Goal: Information Seeking & Learning: Check status

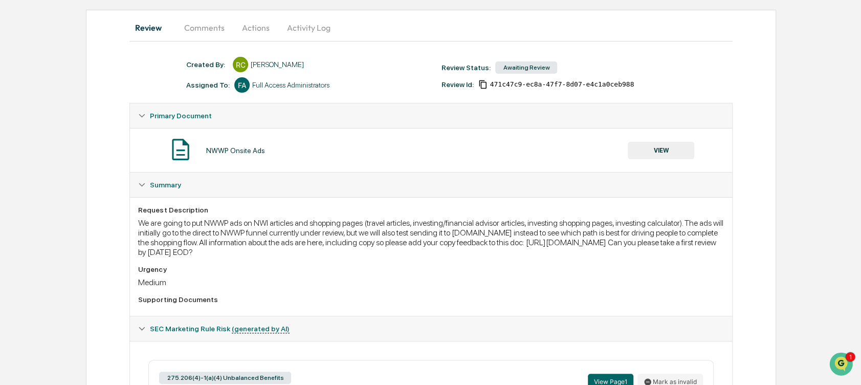
scroll to position [53, 0]
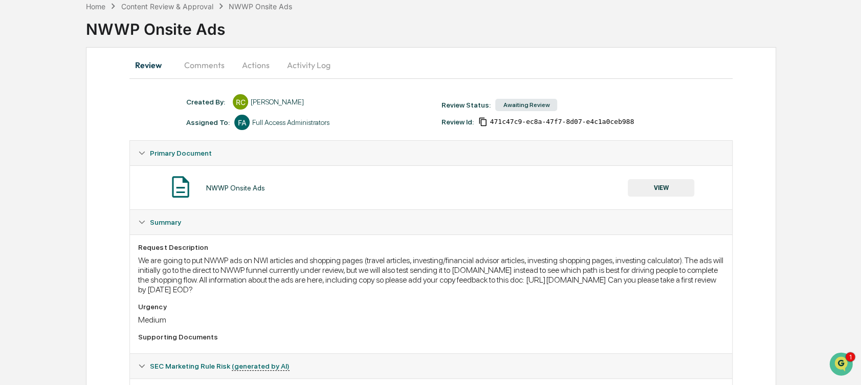
click at [675, 187] on button "VIEW" at bounding box center [661, 187] width 67 height 17
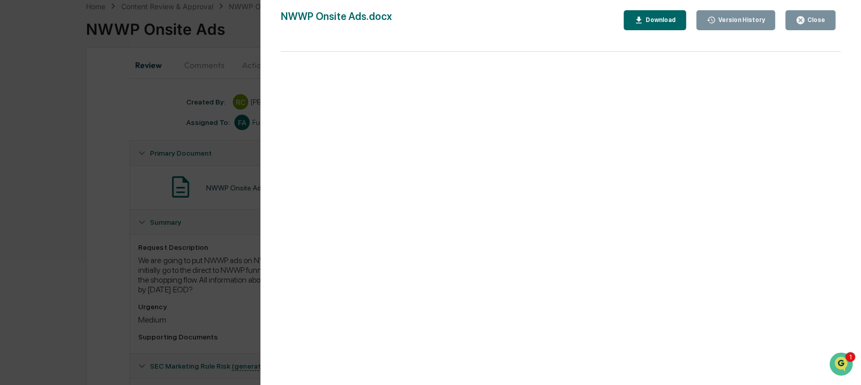
click at [807, 13] on button "Close" at bounding box center [811, 20] width 50 height 20
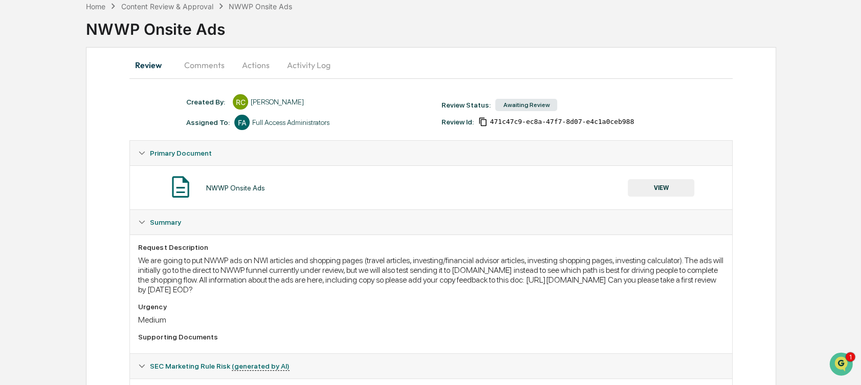
click at [194, 76] on button "Comments" at bounding box center [204, 65] width 57 height 25
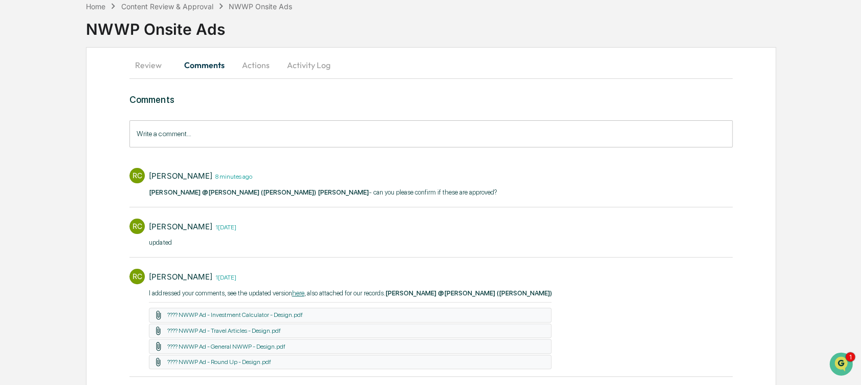
click at [135, 61] on button "Review" at bounding box center [152, 65] width 46 height 25
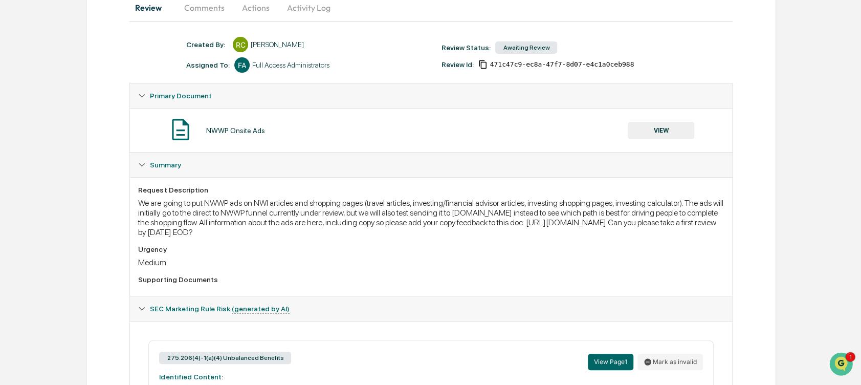
scroll to position [113, 0]
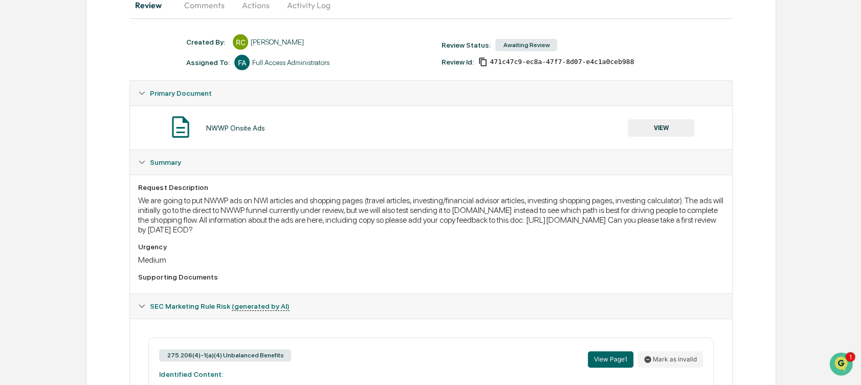
click at [672, 124] on button "VIEW" at bounding box center [661, 127] width 67 height 17
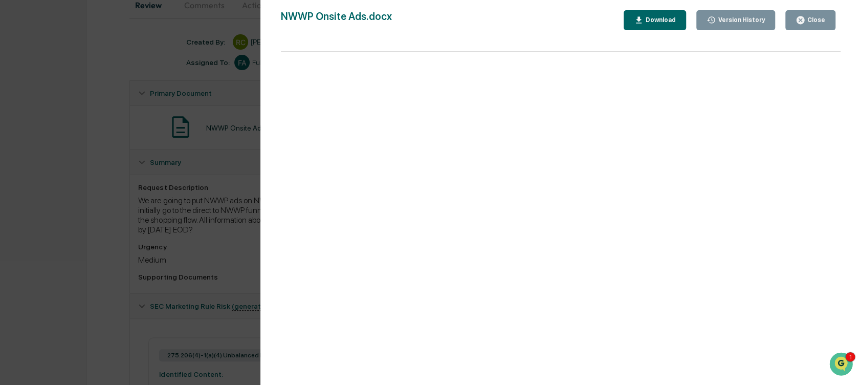
click at [139, 243] on div "Version History 09/05/2025, 09:15 PM Rachel Carlisle NWWP Onsite Ads.docx Close…" at bounding box center [430, 192] width 861 height 385
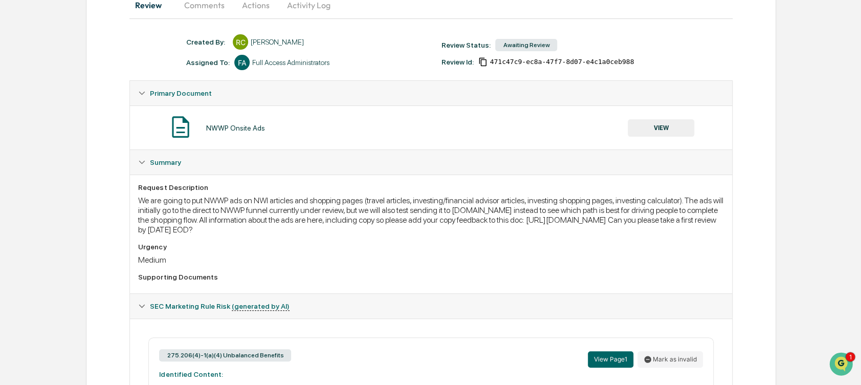
click at [206, 4] on button "Comments" at bounding box center [204, 5] width 57 height 25
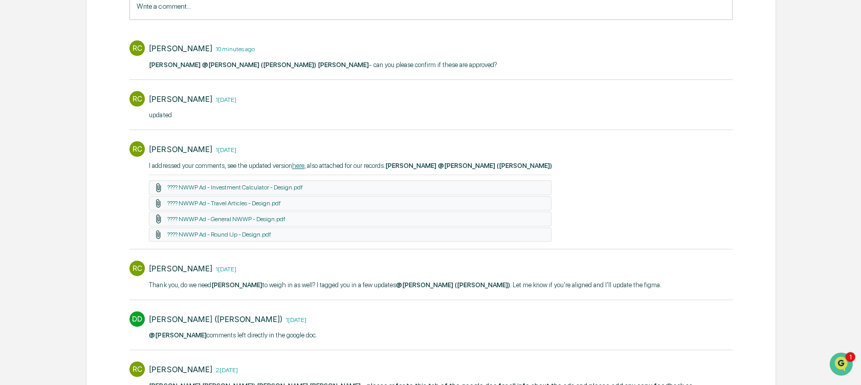
scroll to position [182, 0]
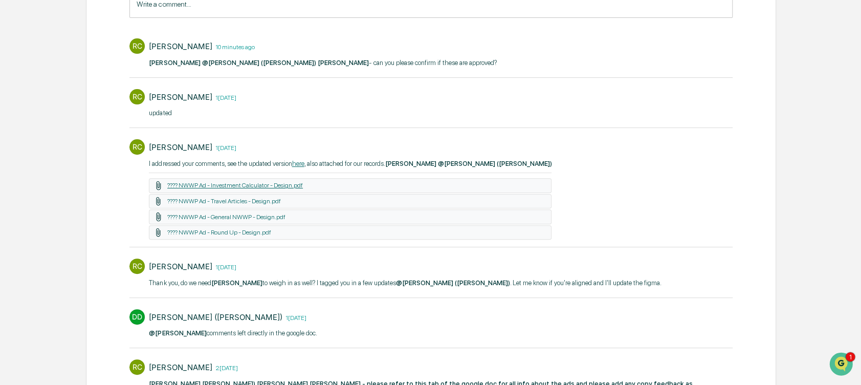
click at [229, 182] on link "???? NWWP Ad - Investment Calculator - Design.pdf" at bounding box center [235, 185] width 136 height 7
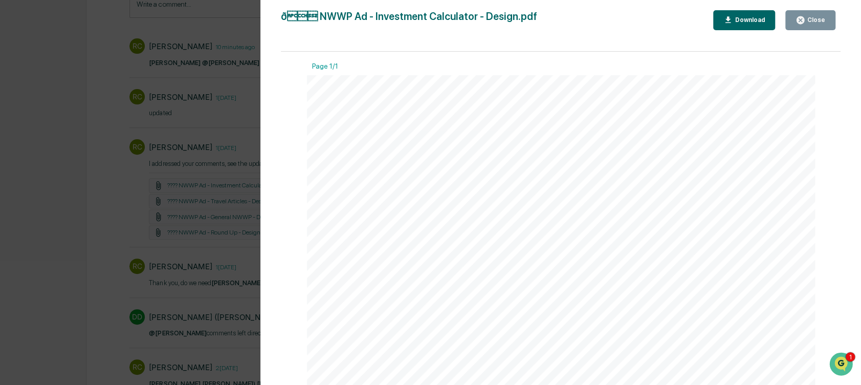
scroll to position [58, 0]
click at [821, 19] on div "Close" at bounding box center [816, 19] width 20 height 7
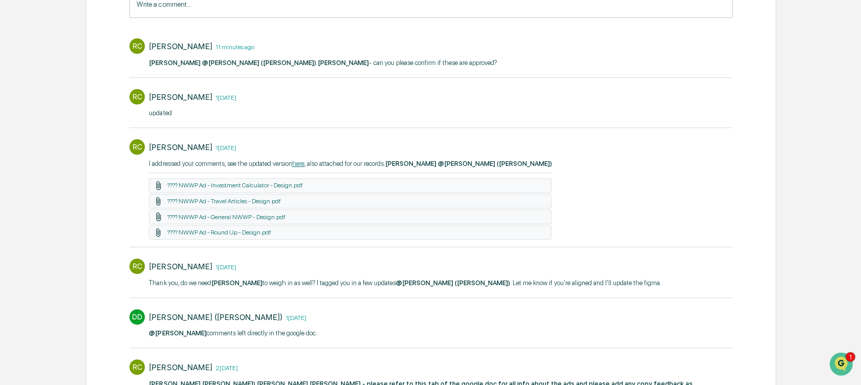
click at [264, 194] on div "???? NWWP Ad - Travel Articles - Design.pdf" at bounding box center [350, 201] width 403 height 15
click at [264, 198] on link "???? NWWP Ad - Travel Articles - Design.pdf" at bounding box center [224, 201] width 114 height 7
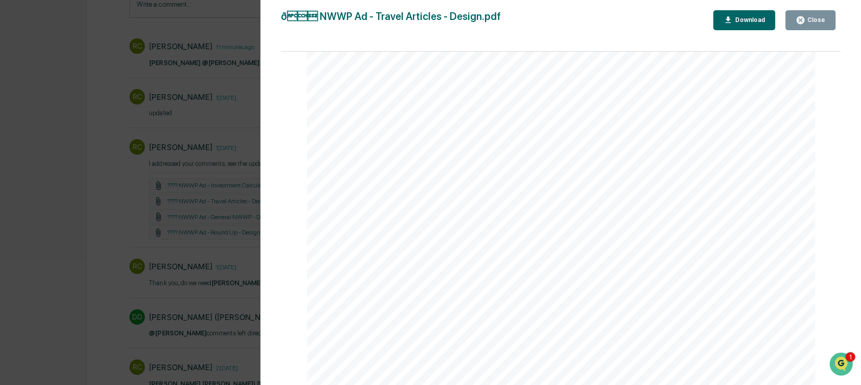
scroll to position [209, 0]
click at [805, 21] on icon "button" at bounding box center [801, 20] width 8 height 8
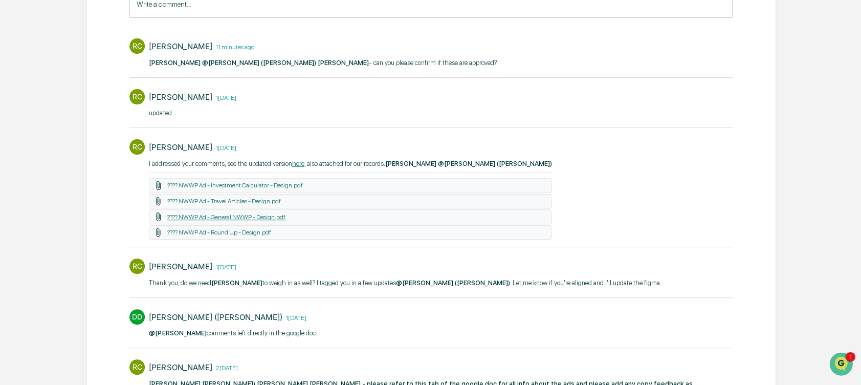
click at [231, 214] on link "???? NWWP Ad - General NWWP - Design.pdf" at bounding box center [226, 216] width 118 height 7
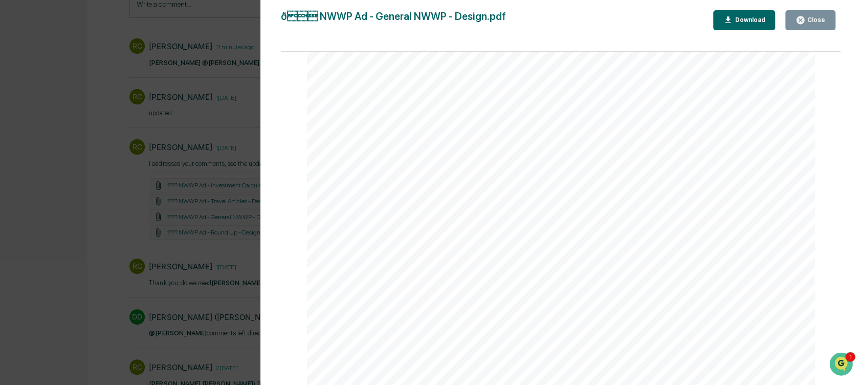
scroll to position [700, 0]
click at [220, 147] on div "Version History 09/12/2025, 03:16 PM Rachel Carlisle ð NWWP Ad - General NWW…" at bounding box center [430, 192] width 861 height 385
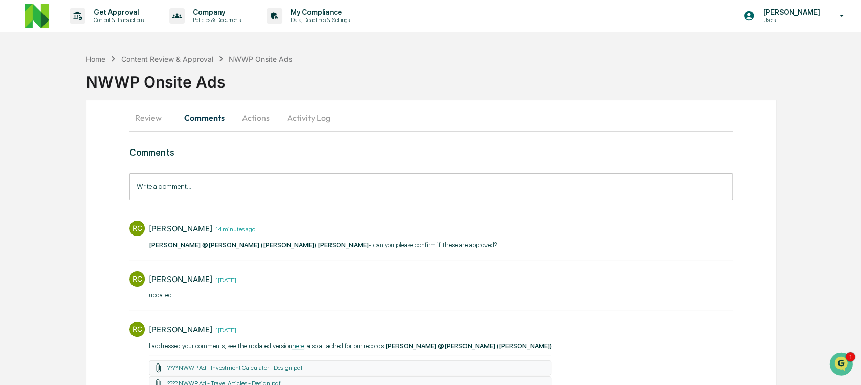
scroll to position [250, 0]
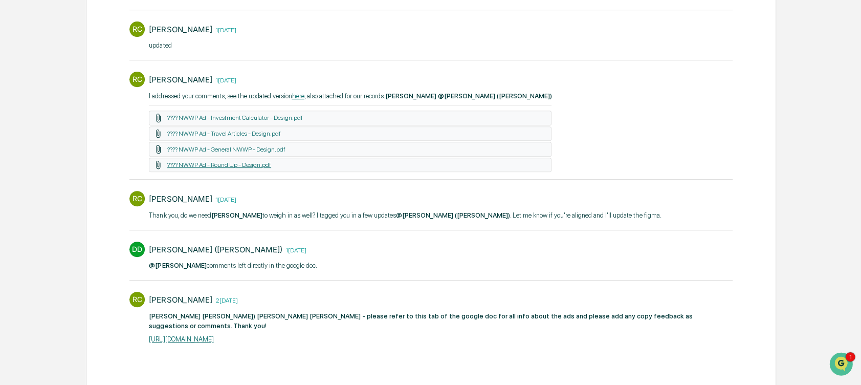
click at [258, 164] on link "???? NWWP Ad - Round Up - Design.pdf" at bounding box center [219, 164] width 104 height 7
click at [240, 161] on link "???? NWWP Ad - Round Up - Design.pdf" at bounding box center [219, 164] width 104 height 7
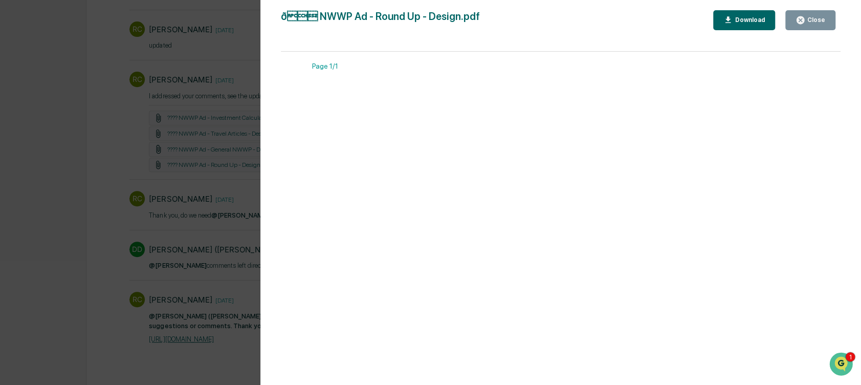
click at [793, 24] on button "Close" at bounding box center [811, 20] width 50 height 20
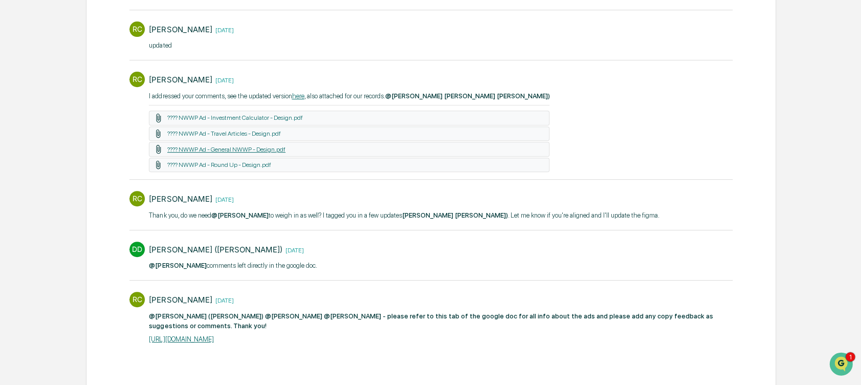
click at [246, 150] on link "???? NWWP Ad - General NWWP - Design.pdf" at bounding box center [226, 149] width 118 height 7
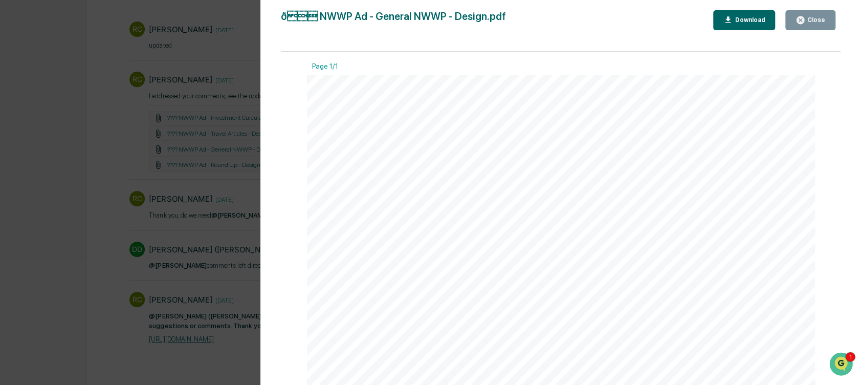
click at [802, 20] on icon "button" at bounding box center [801, 20] width 10 height 10
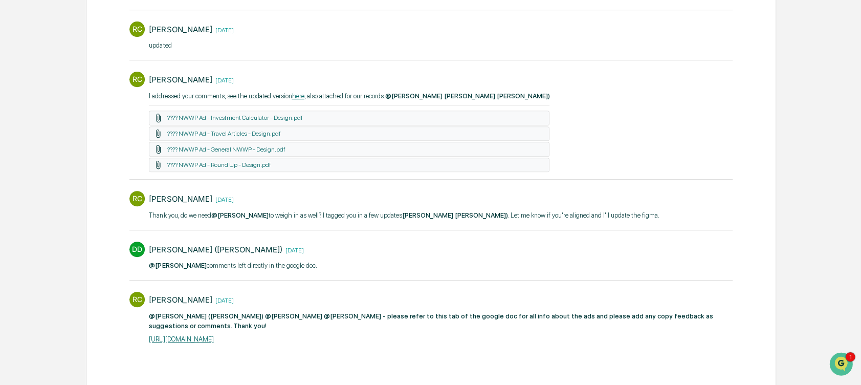
click at [81, 149] on div "Home Content Review & Approval NWWP Onsite Ads NWWP Onsite Ads Review Comments …" at bounding box center [430, 94] width 861 height 590
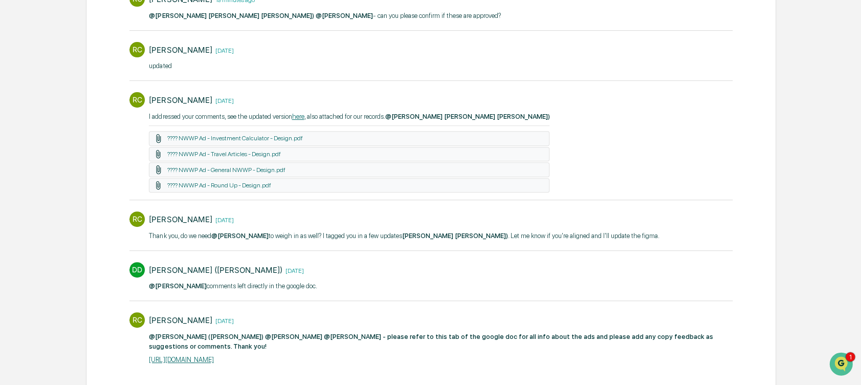
scroll to position [230, 0]
click at [166, 112] on p "I addressed your comments, see the updated version here , also attached for our…" at bounding box center [349, 116] width 401 height 10
drag, startPoint x: 166, startPoint y: 112, endPoint x: 99, endPoint y: 121, distance: 67.7
click at [99, 121] on div "Review Comments Actions Activity Log Comments Write a comment... Write a commen…" at bounding box center [431, 138] width 690 height 539
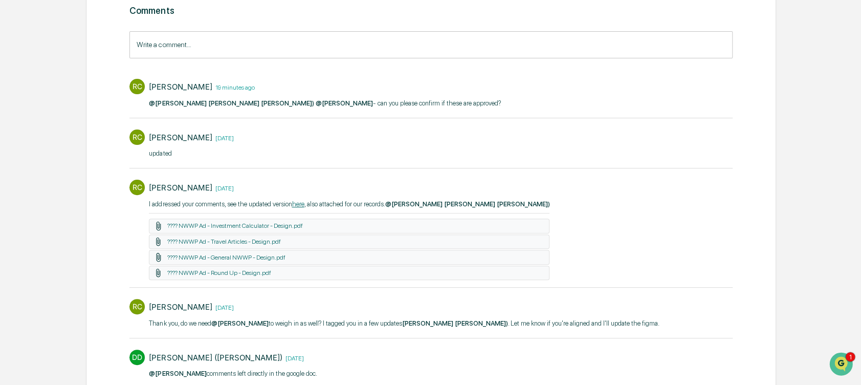
scroll to position [0, 0]
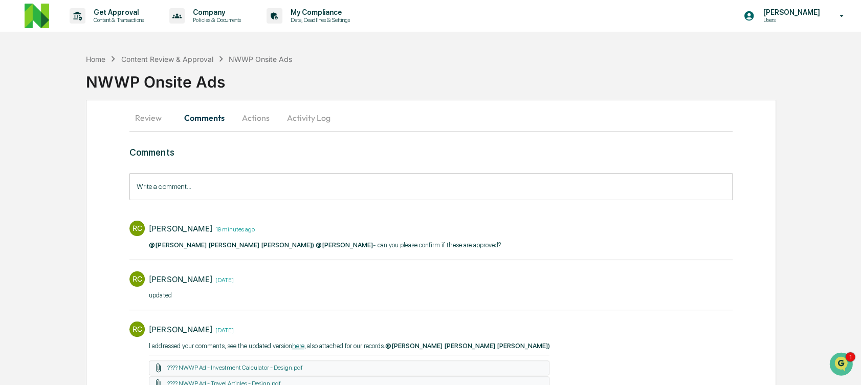
click at [158, 123] on button "Review" at bounding box center [152, 117] width 46 height 25
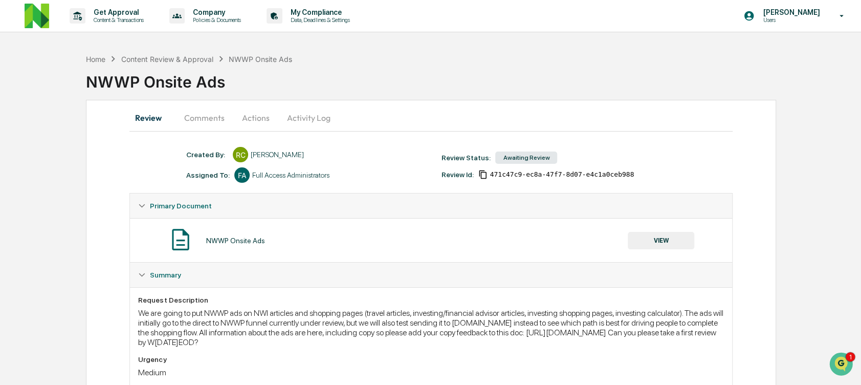
click at [217, 122] on button "Comments" at bounding box center [204, 117] width 57 height 25
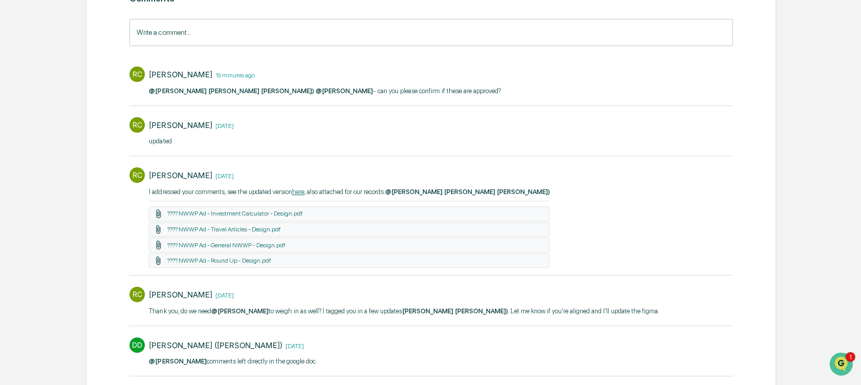
scroll to position [250, 0]
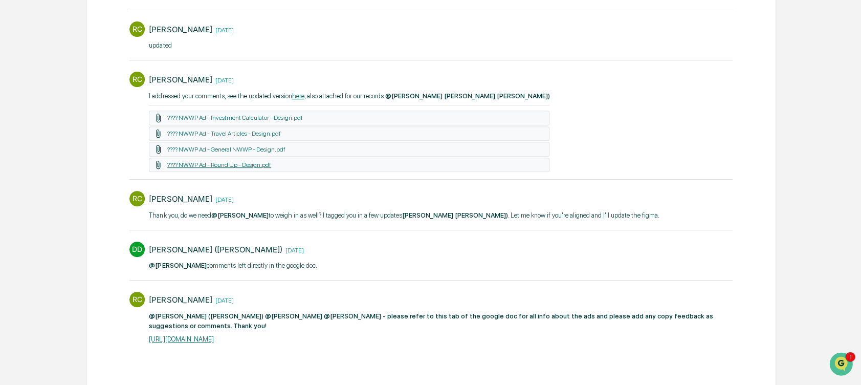
click at [227, 164] on link "???? NWWP Ad - Round Up - Design.pdf" at bounding box center [219, 164] width 104 height 7
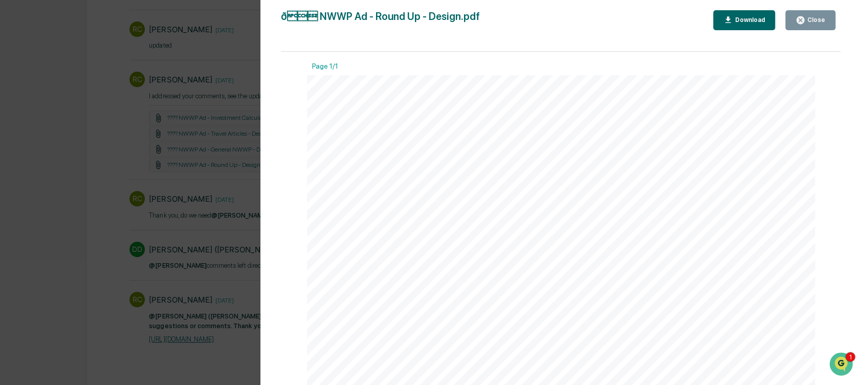
scroll to position [946, 0]
click at [798, 25] on button "Close" at bounding box center [811, 20] width 50 height 20
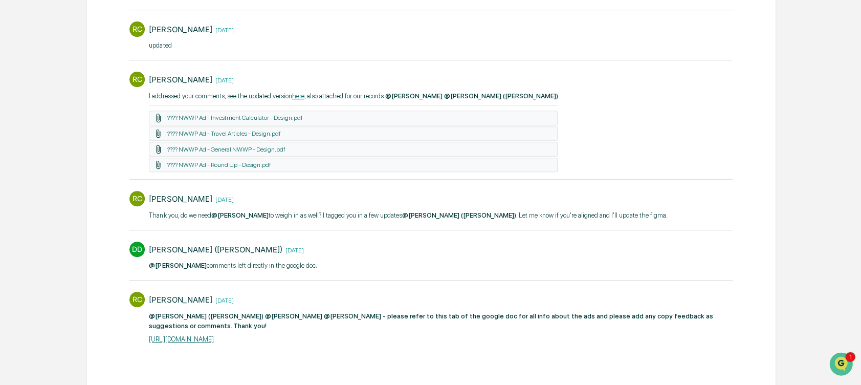
scroll to position [0, 0]
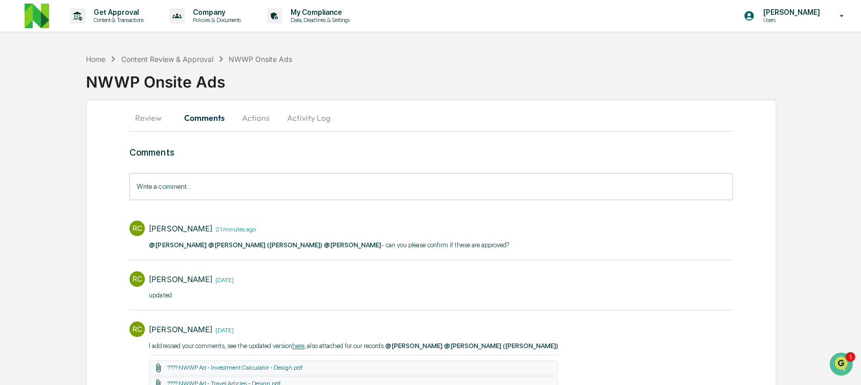
click at [161, 117] on button "Review" at bounding box center [152, 117] width 46 height 25
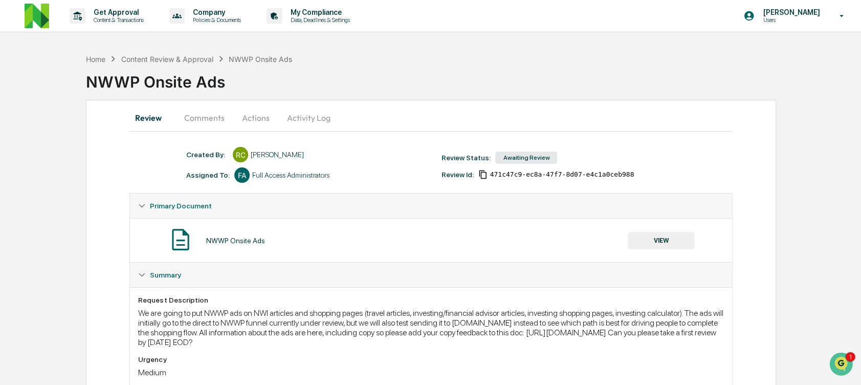
click at [675, 242] on button "VIEW" at bounding box center [661, 240] width 67 height 17
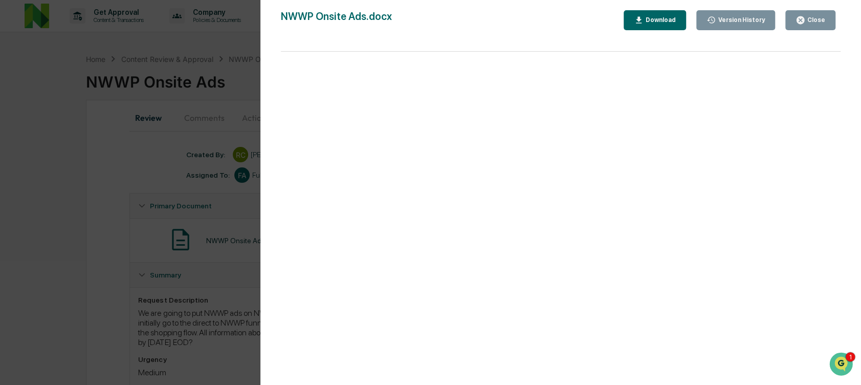
click at [810, 25] on div "Close" at bounding box center [811, 20] width 30 height 10
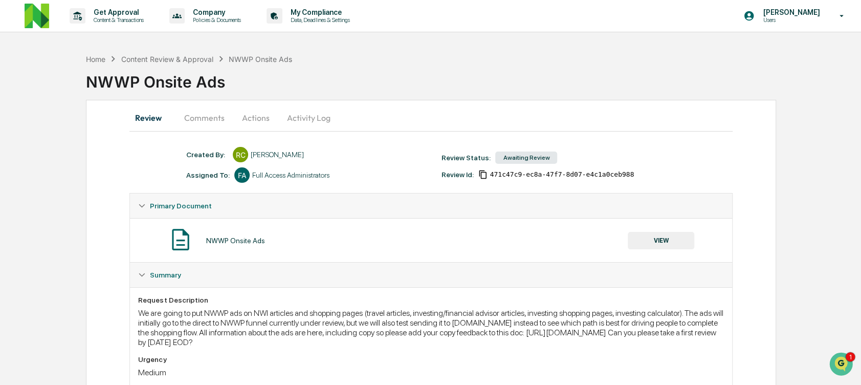
click at [203, 119] on button "Comments" at bounding box center [204, 117] width 57 height 25
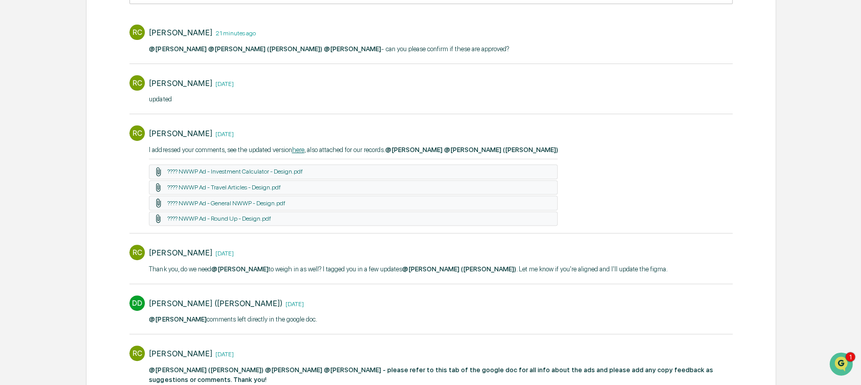
scroll to position [250, 0]
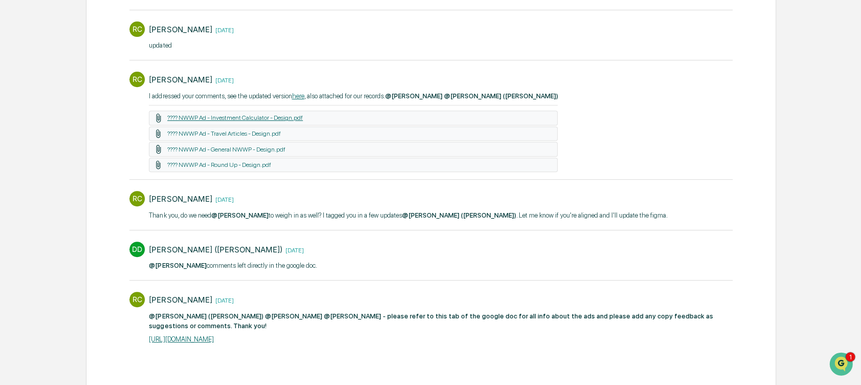
click at [264, 117] on link "???? NWWP Ad - Investment Calculator - Design.pdf" at bounding box center [235, 117] width 136 height 7
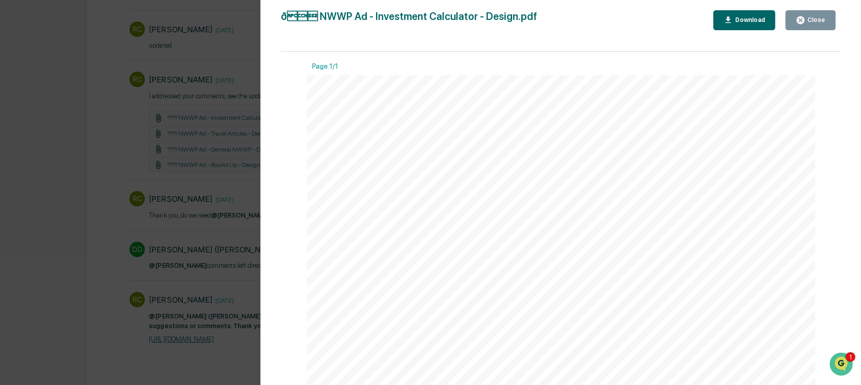
scroll to position [58, 0]
click at [821, 19] on div "Close" at bounding box center [816, 19] width 20 height 7
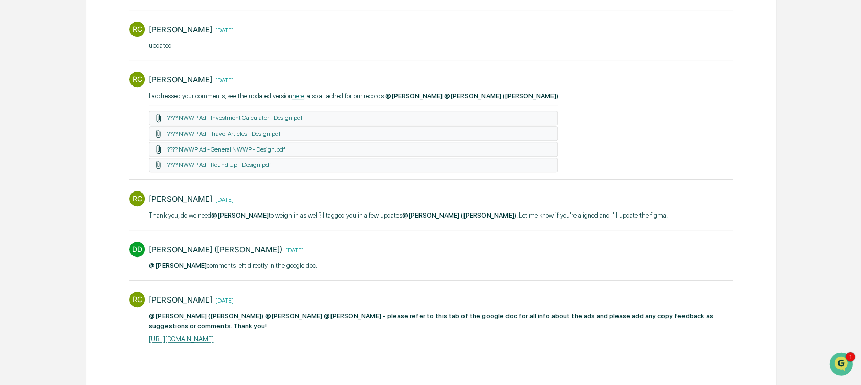
scroll to position [0, 0]
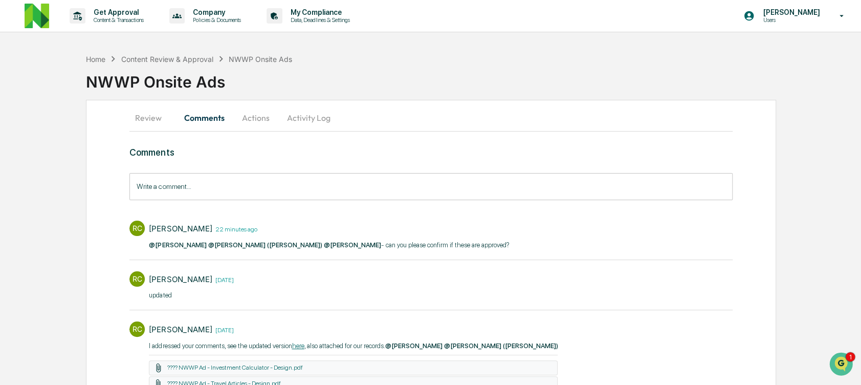
click at [296, 126] on button "Activity Log" at bounding box center [308, 117] width 60 height 25
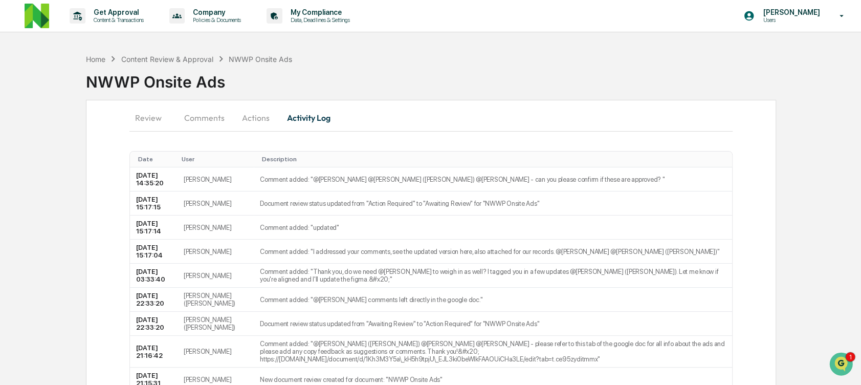
click at [246, 117] on button "Actions" at bounding box center [255, 117] width 46 height 25
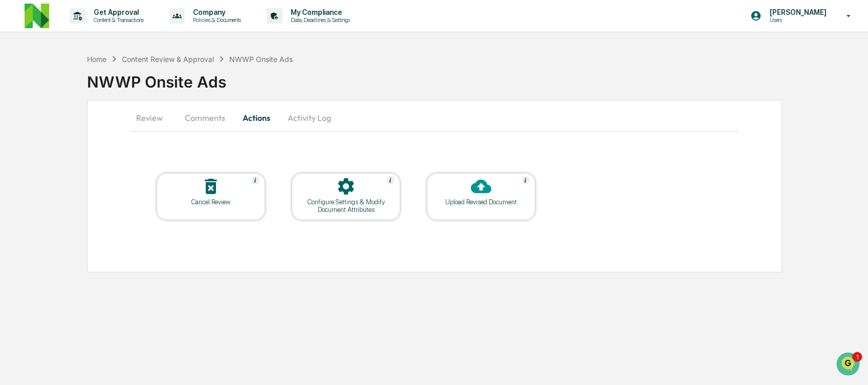
click at [201, 118] on button "Comments" at bounding box center [205, 117] width 57 height 25
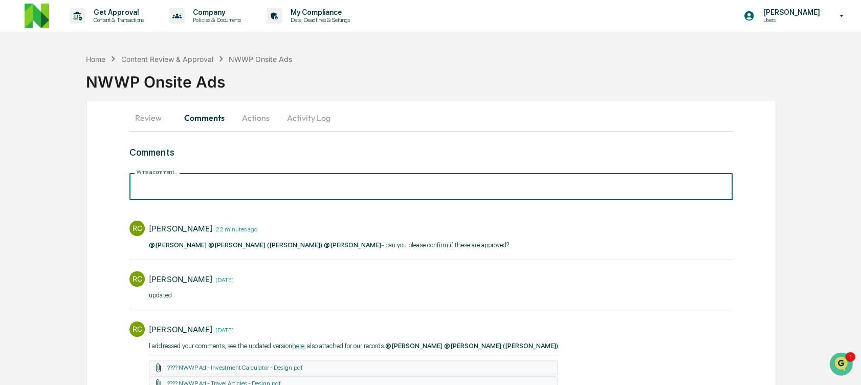
click at [255, 192] on input "Write a comment..." at bounding box center [430, 186] width 603 height 27
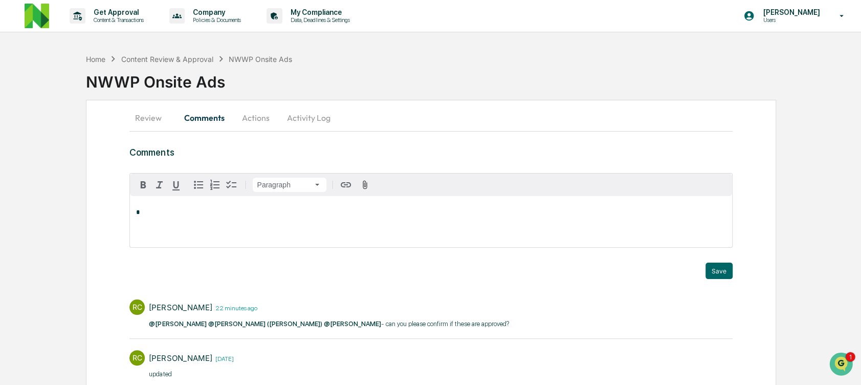
click at [483, 155] on h3 "Comments" at bounding box center [430, 152] width 603 height 11
click at [42, 18] on img at bounding box center [37, 16] width 25 height 25
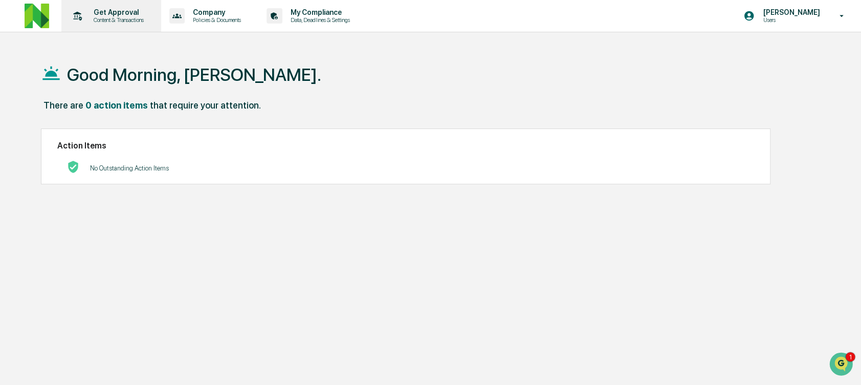
click at [137, 17] on p "Content & Transactions" at bounding box center [116, 19] width 63 height 7
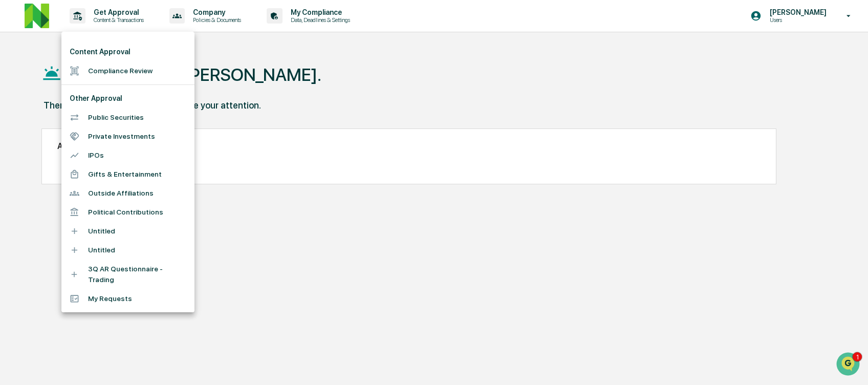
click at [352, 82] on div at bounding box center [434, 192] width 868 height 385
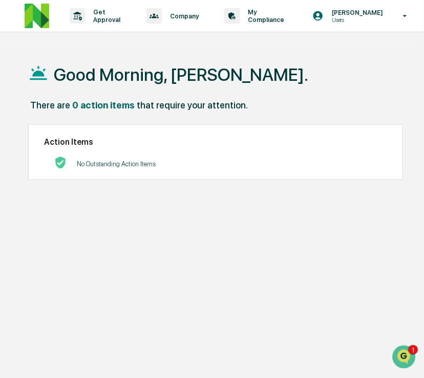
click at [40, 20] on img at bounding box center [37, 16] width 25 height 25
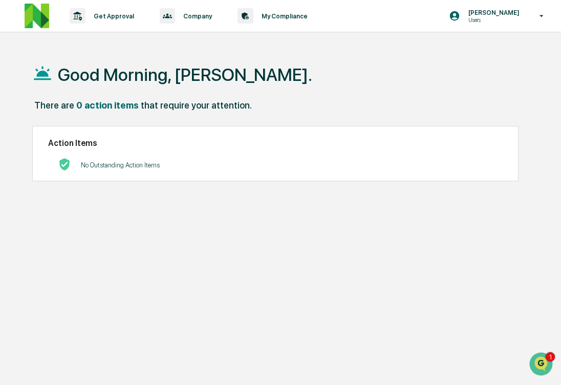
click at [34, 17] on img at bounding box center [37, 16] width 25 height 25
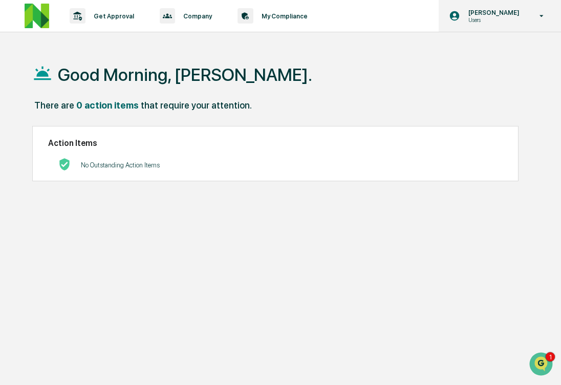
click at [496, 24] on div "Christopher Dingler Users" at bounding box center [500, 16] width 122 height 32
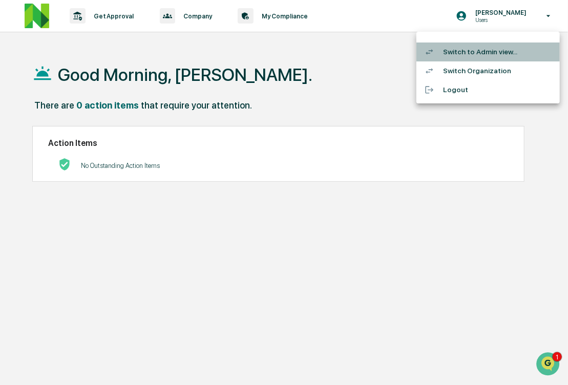
click at [476, 48] on li "Switch to Admin view..." at bounding box center [487, 51] width 143 height 19
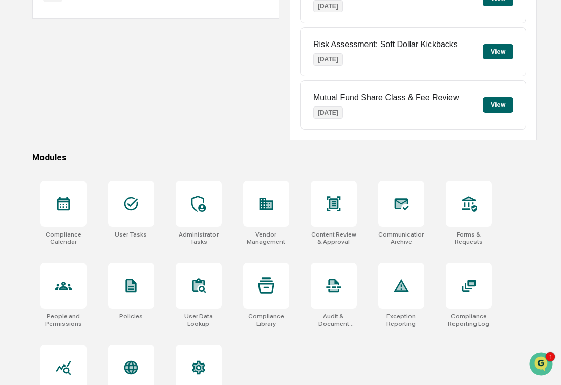
scroll to position [192, 0]
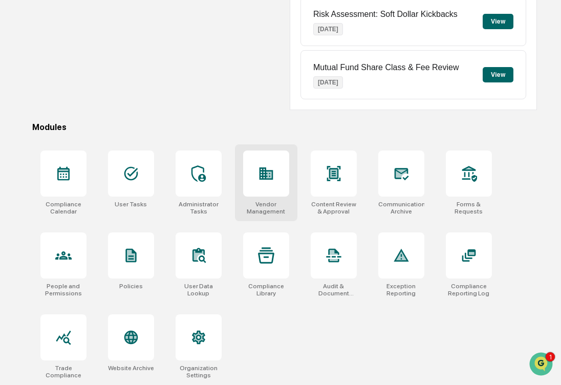
click at [265, 192] on div at bounding box center [266, 173] width 46 height 46
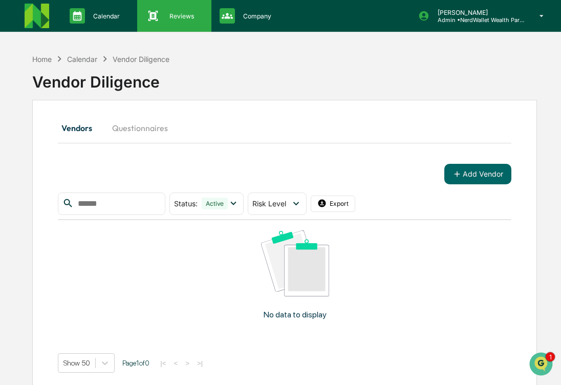
click at [160, 13] on icon at bounding box center [152, 15] width 15 height 15
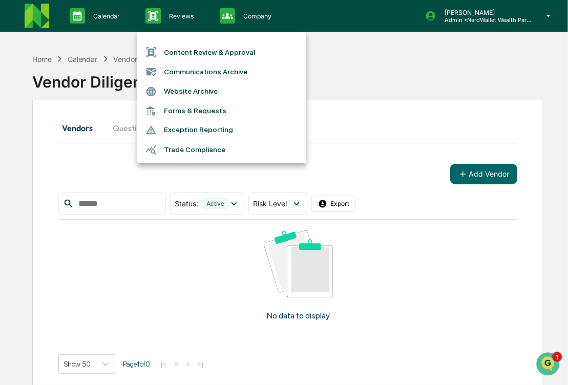
click at [170, 53] on li "Content Review & Approval" at bounding box center [221, 51] width 169 height 19
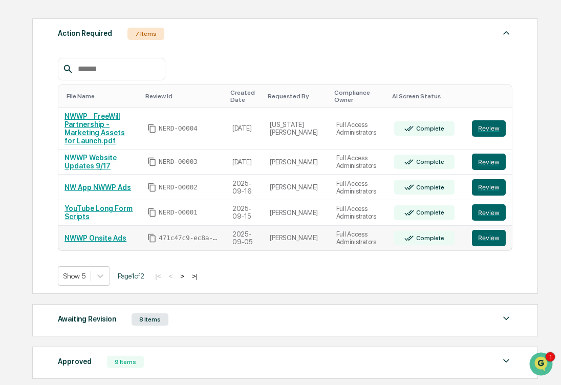
scroll to position [138, 0]
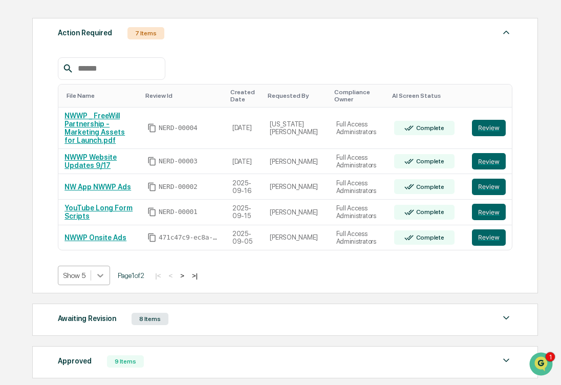
click at [102, 271] on icon at bounding box center [100, 275] width 10 height 10
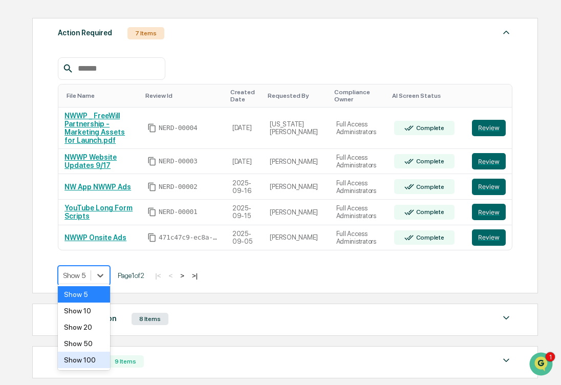
click at [89, 356] on div "Show 100" at bounding box center [84, 360] width 52 height 16
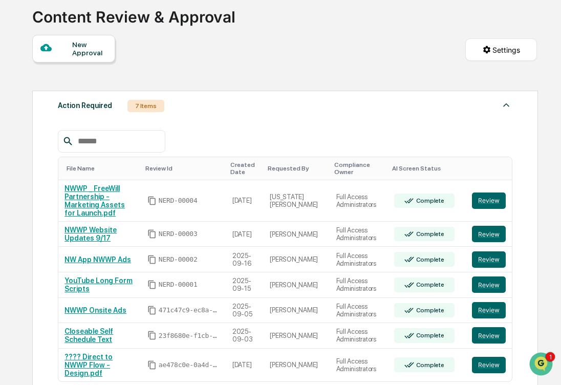
scroll to position [0, 0]
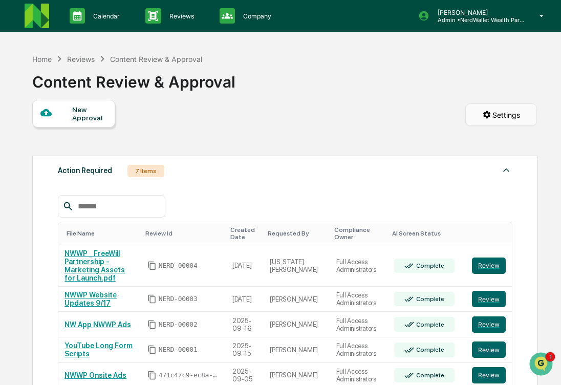
click at [483, 118] on html "Calendar Manage Tasks Reviews Approval Management Company People, Data, Setting…" at bounding box center [280, 192] width 561 height 385
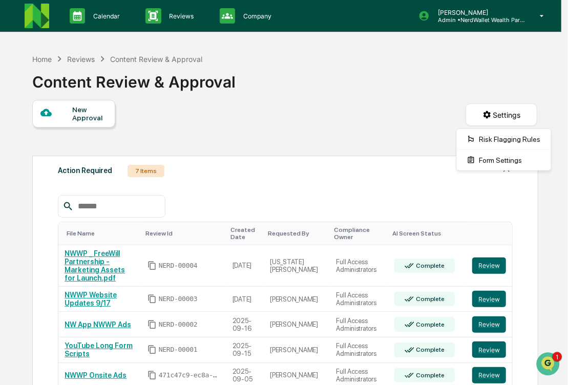
click at [390, 138] on html "Calendar Manage Tasks Reviews Approval Management Company People, Data, Setting…" at bounding box center [284, 192] width 568 height 385
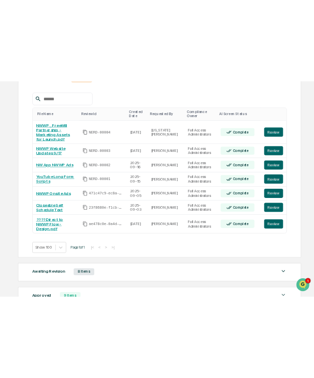
scroll to position [172, 0]
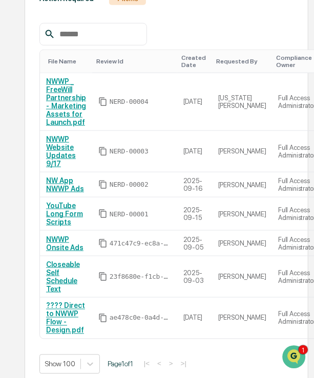
click at [278, 20] on div "File Name Review Id Created Date Requested By Compliance Owner AI Screen Status…" at bounding box center [166, 191] width 254 height 366
